Goal: Transaction & Acquisition: Subscribe to service/newsletter

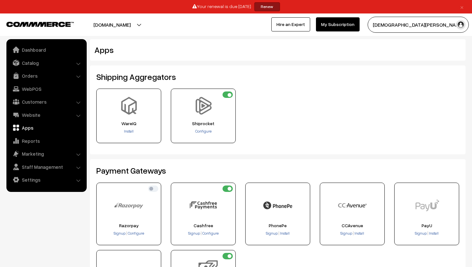
click at [268, 7] on link "Renew" at bounding box center [267, 6] width 26 height 9
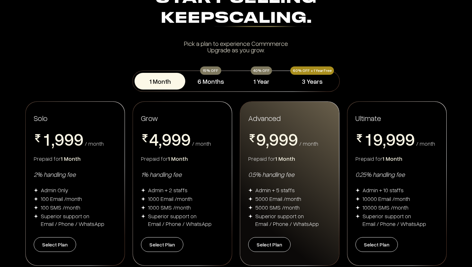
scroll to position [38, 0]
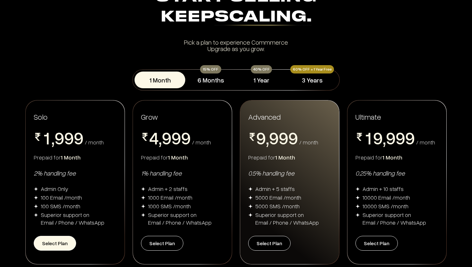
click at [50, 243] on button "Select Plan" at bounding box center [55, 243] width 42 height 15
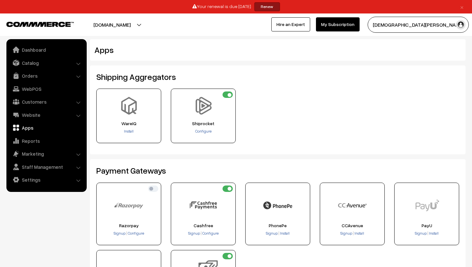
click at [264, 5] on link "Renew" at bounding box center [267, 6] width 26 height 9
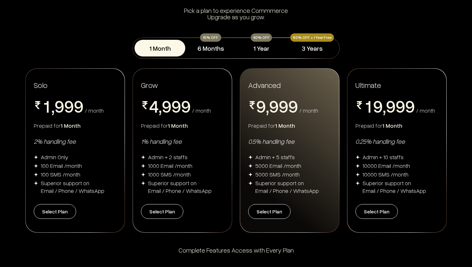
scroll to position [77, 0]
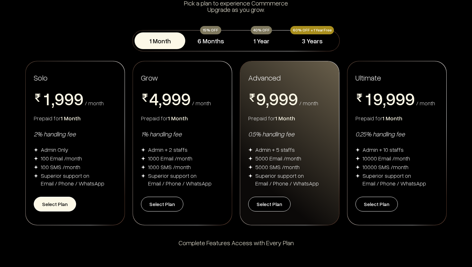
click at [49, 205] on button "Select Plan" at bounding box center [55, 204] width 42 height 15
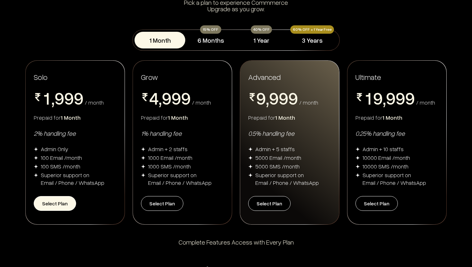
click at [48, 209] on button "Select Plan" at bounding box center [55, 203] width 42 height 15
